Goal: Task Accomplishment & Management: Use online tool/utility

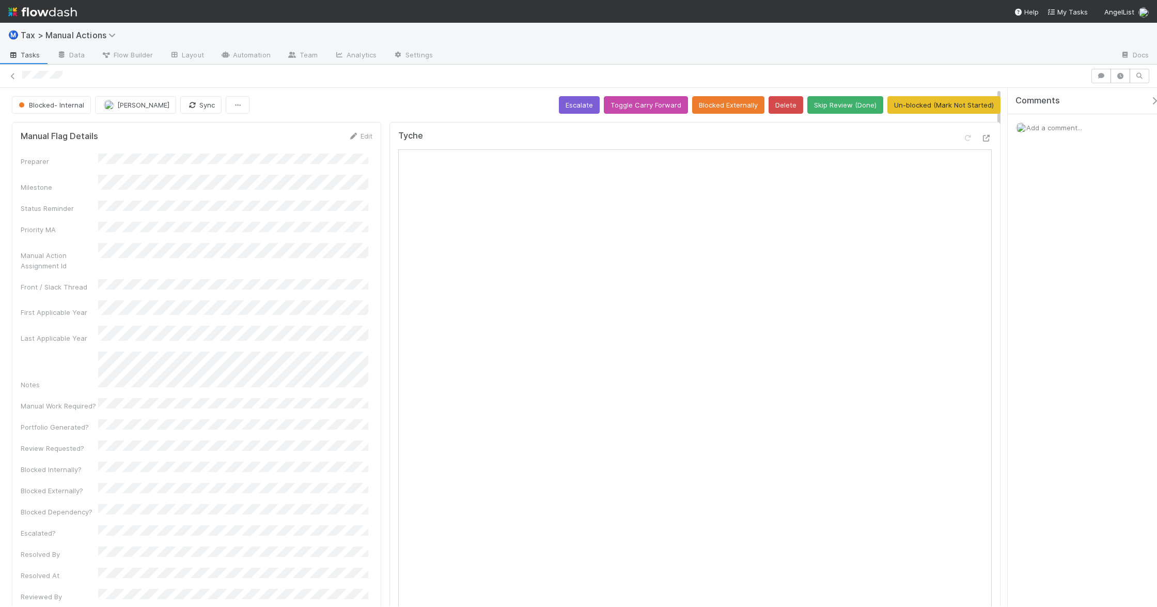
click at [618, 50] on div at bounding box center [776, 56] width 671 height 17
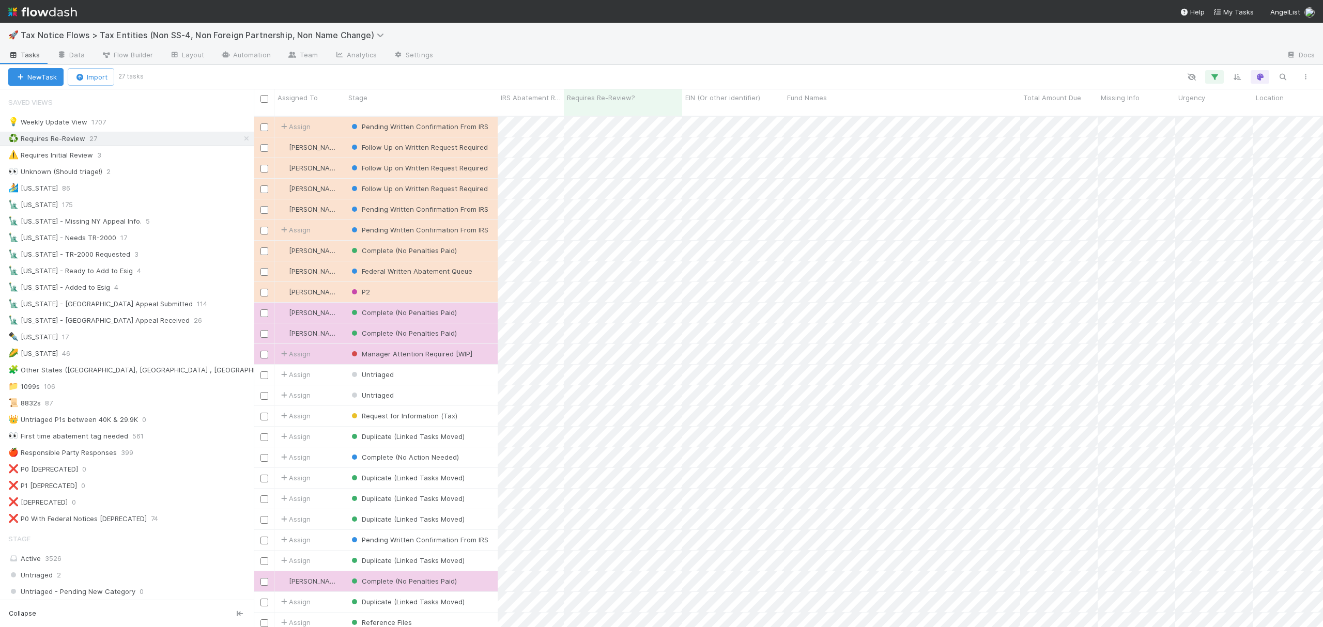
scroll to position [509, 1059]
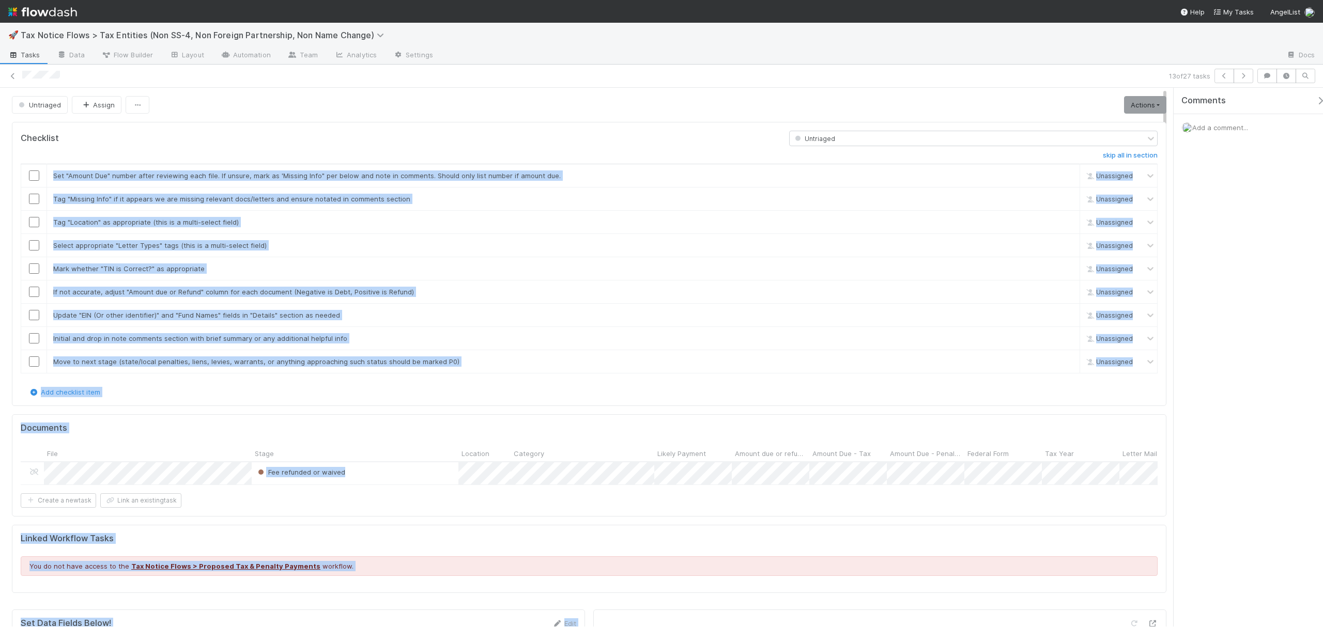
drag, startPoint x: 1166, startPoint y: 199, endPoint x: 1168, endPoint y: 231, distance: 32.1
click at [1168, 231] on div "Untriaged Assign Actions Move to P2 Move to State Notices Move to Reference Fil…" at bounding box center [661, 357] width 1323 height 539
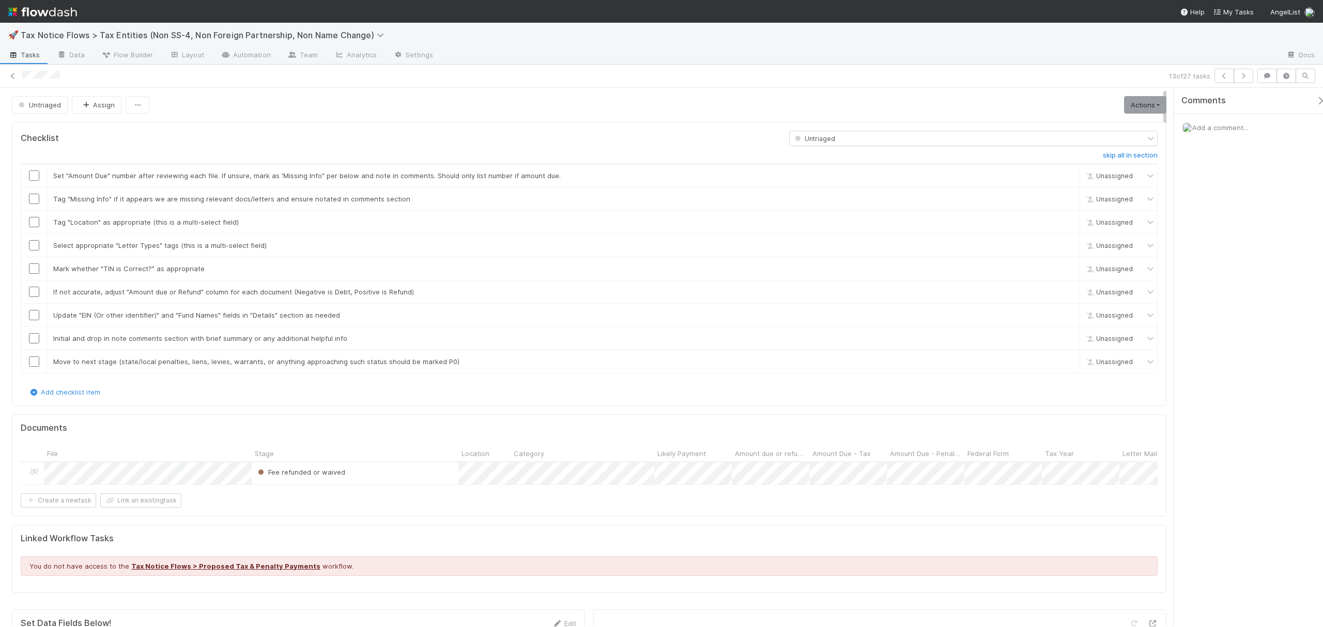
drag, startPoint x: 1164, startPoint y: 218, endPoint x: 1178, endPoint y: 170, distance: 50.0
click at [1178, 170] on div "Untriaged Assign Actions Move to P2 Move to State Notices Move to Reference Fil…" at bounding box center [661, 357] width 1323 height 539
click at [50, 104] on span "Untriaged" at bounding box center [39, 105] width 44 height 8
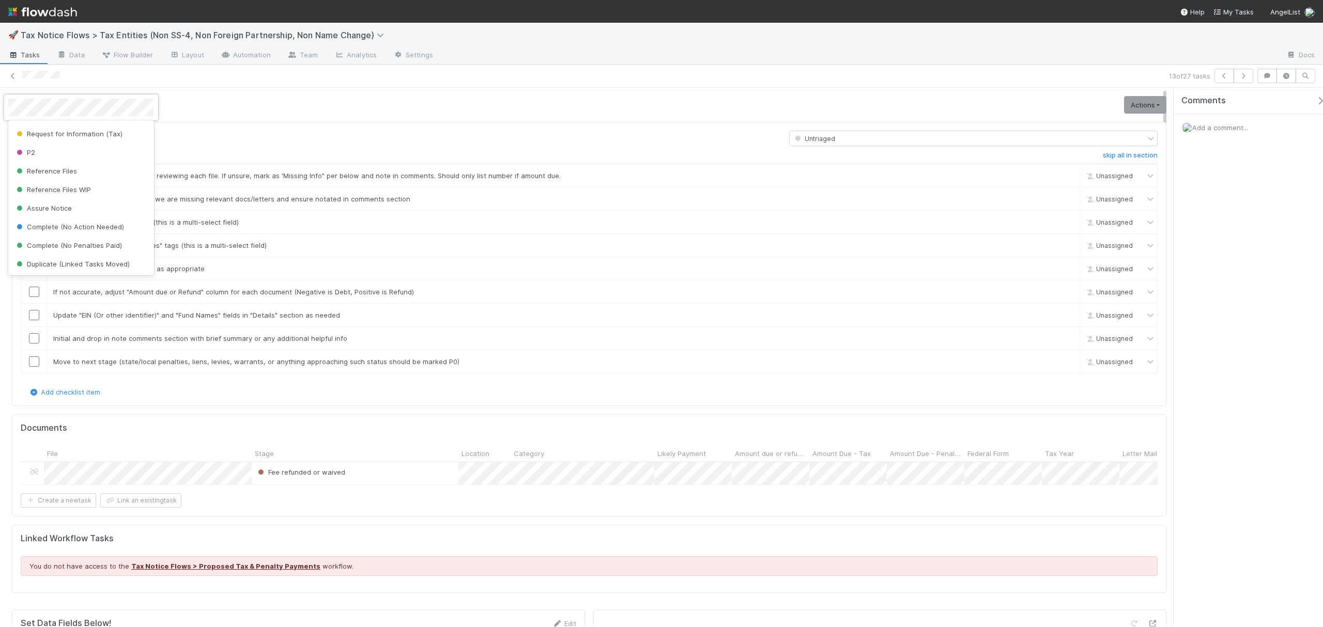
click at [292, 129] on div at bounding box center [661, 313] width 1323 height 627
drag, startPoint x: 1166, startPoint y: 151, endPoint x: 1168, endPoint y: 215, distance: 63.6
click at [1168, 215] on div at bounding box center [661, 313] width 1323 height 627
drag, startPoint x: 1164, startPoint y: 184, endPoint x: 1167, endPoint y: 50, distance: 134.4
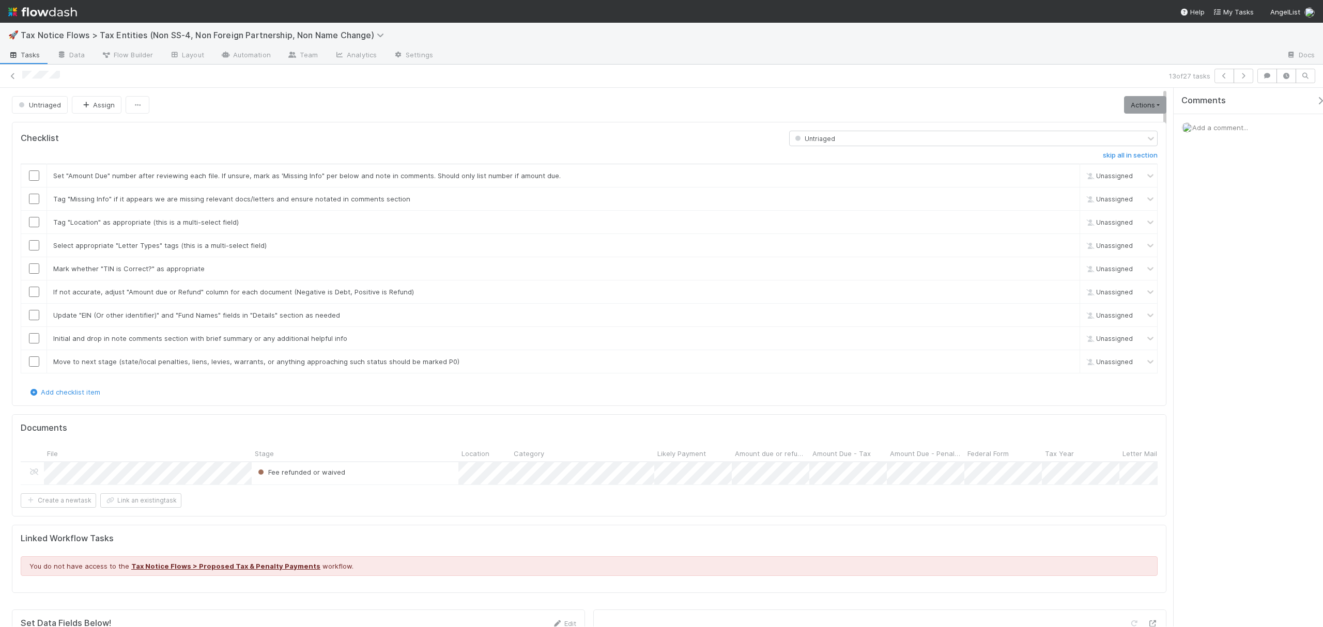
click at [1164, 52] on div "🚀 Tax Notice Flows > Tax Entities (Non SS-4, Non Foreign Partnership, Non Name …" at bounding box center [661, 325] width 1323 height 605
click at [1229, 131] on span "Add a comment..." at bounding box center [1220, 127] width 56 height 8
click at [1190, 302] on button "Add Comment" at bounding box center [1220, 301] width 60 height 18
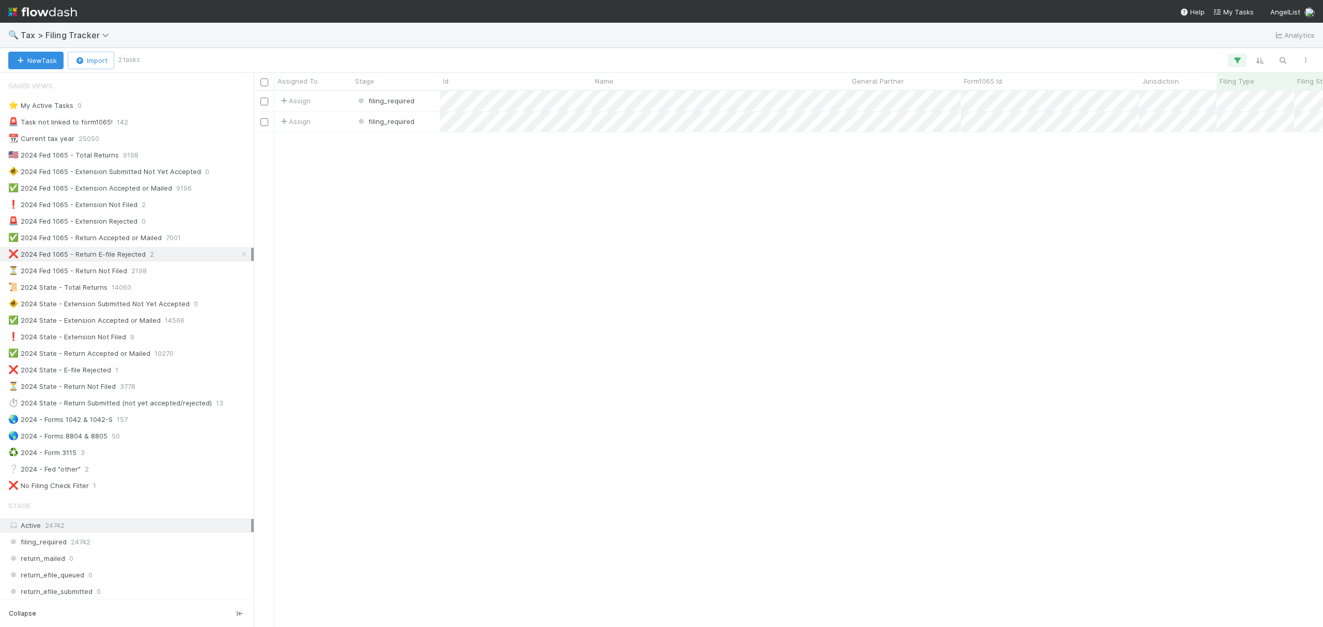
scroll to position [525, 1059]
